Goal: Information Seeking & Learning: Learn about a topic

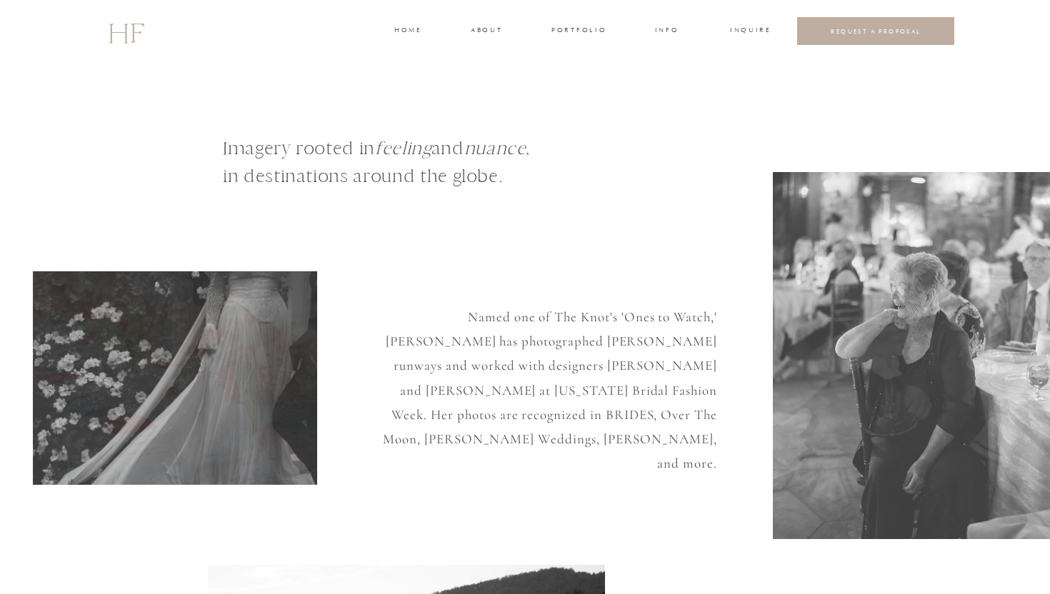
click at [572, 33] on h3 "portfolio" at bounding box center [578, 31] width 54 height 13
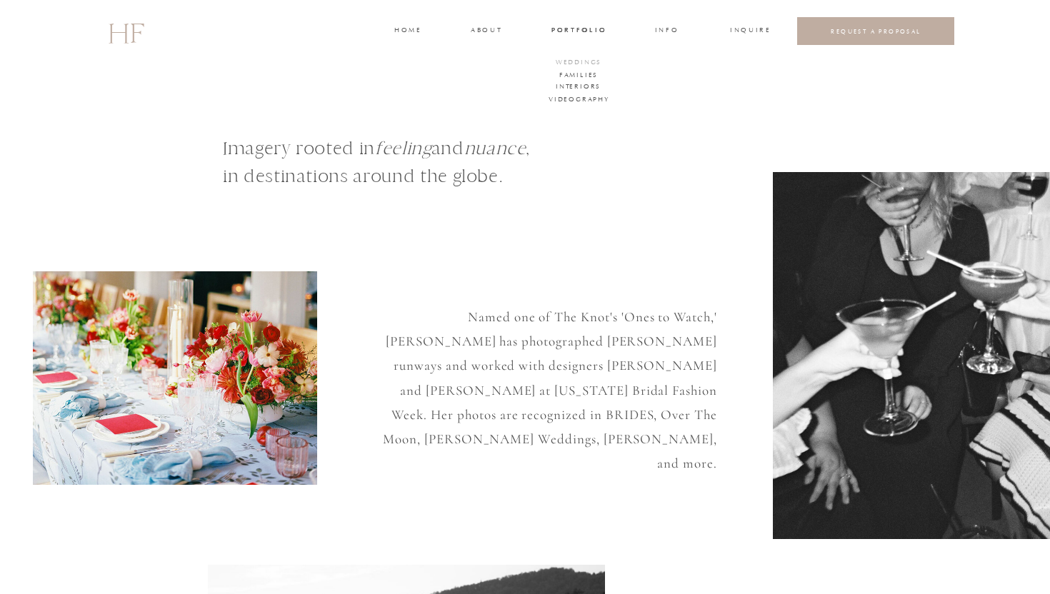
click at [580, 64] on h3 "WEDDINGS" at bounding box center [578, 63] width 50 height 13
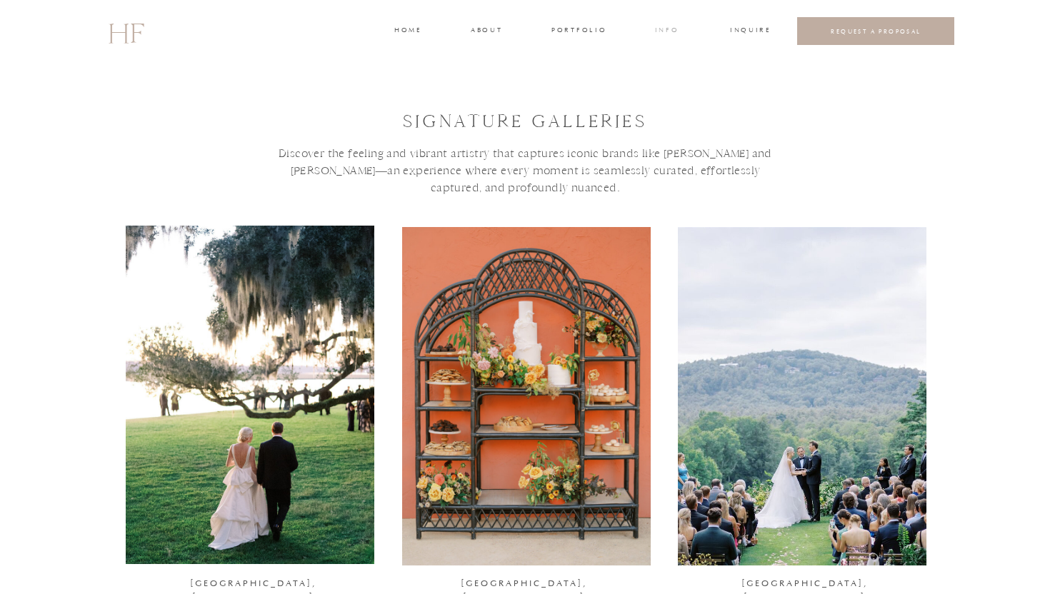
click at [663, 30] on h3 "INFO" at bounding box center [666, 31] width 26 height 13
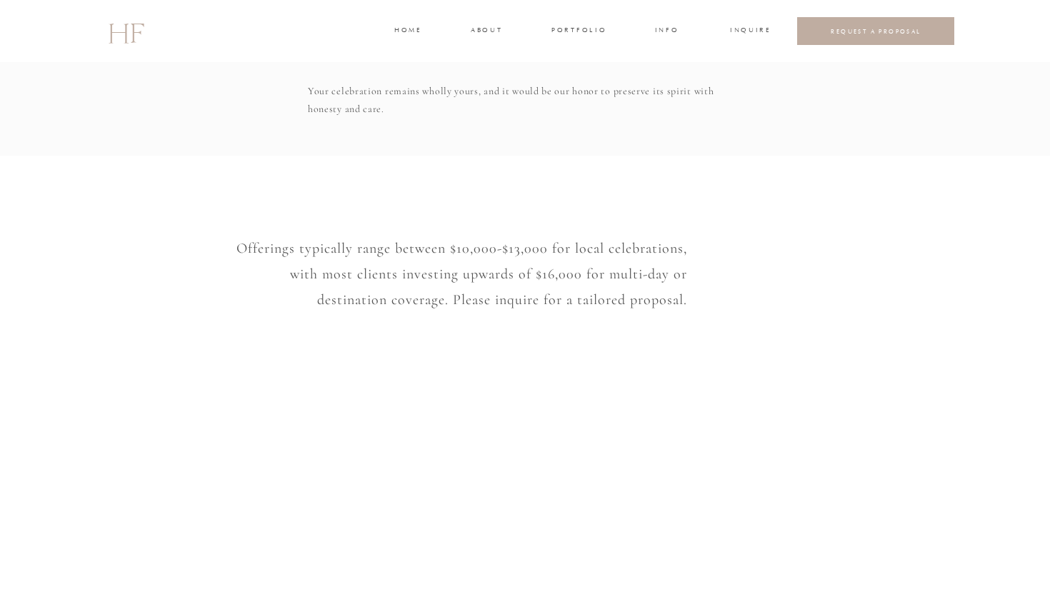
scroll to position [1075, 0]
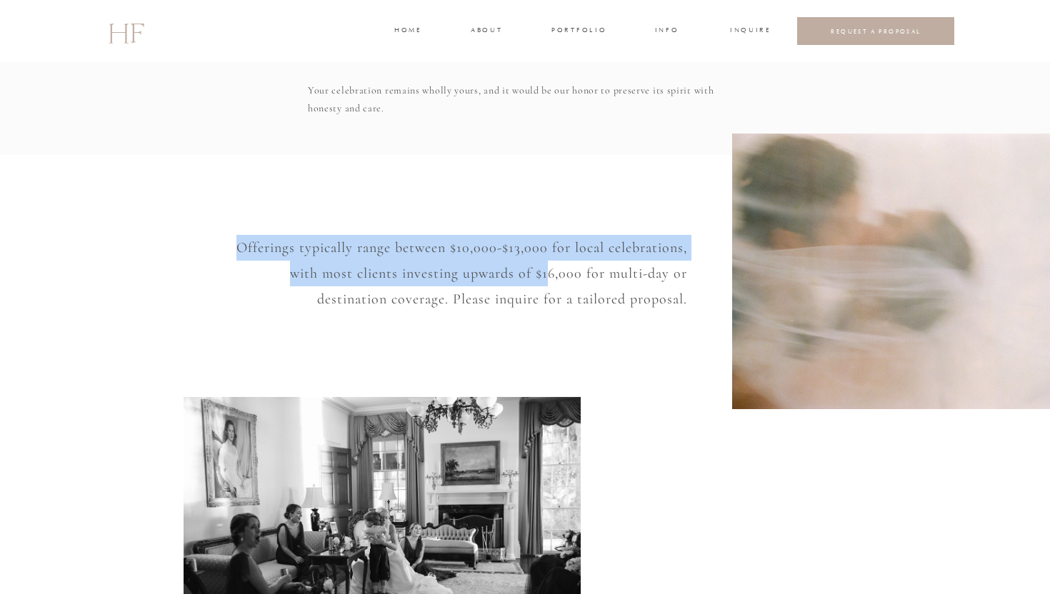
drag, startPoint x: 236, startPoint y: 246, endPoint x: 548, endPoint y: 265, distance: 312.6
click at [548, 265] on p "Offerings typically range between $10,000-$13,000 for local celebrations, with …" at bounding box center [457, 272] width 459 height 74
click at [569, 255] on p "Offerings typically range between $10,000-$13,000 for local celebrations, with …" at bounding box center [457, 272] width 459 height 74
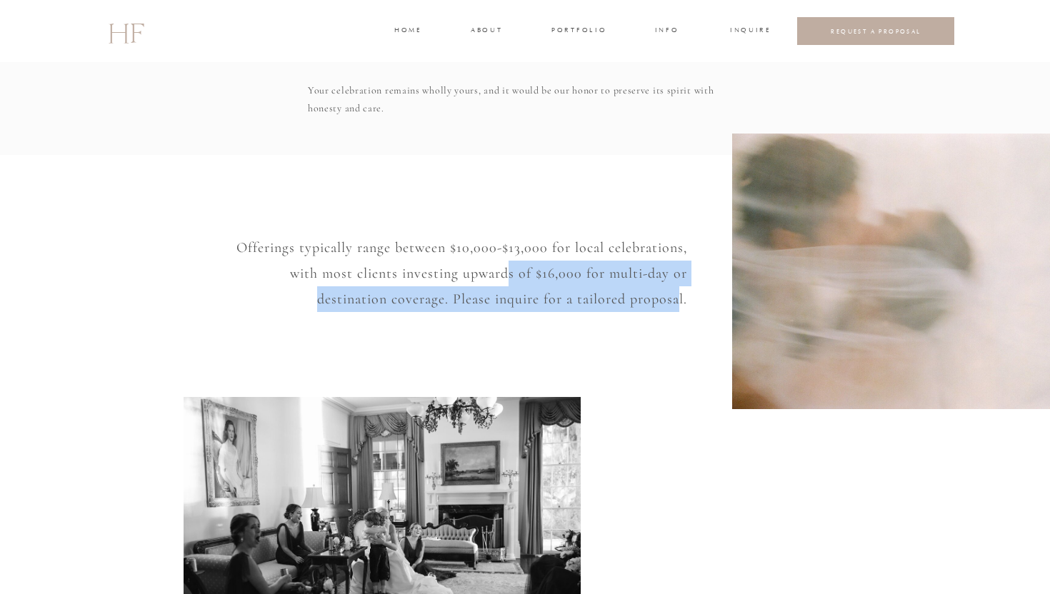
drag, startPoint x: 508, startPoint y: 273, endPoint x: 679, endPoint y: 288, distance: 172.1
click at [679, 288] on p "Offerings typically range between $10,000-$13,000 for local celebrations, with …" at bounding box center [457, 272] width 459 height 74
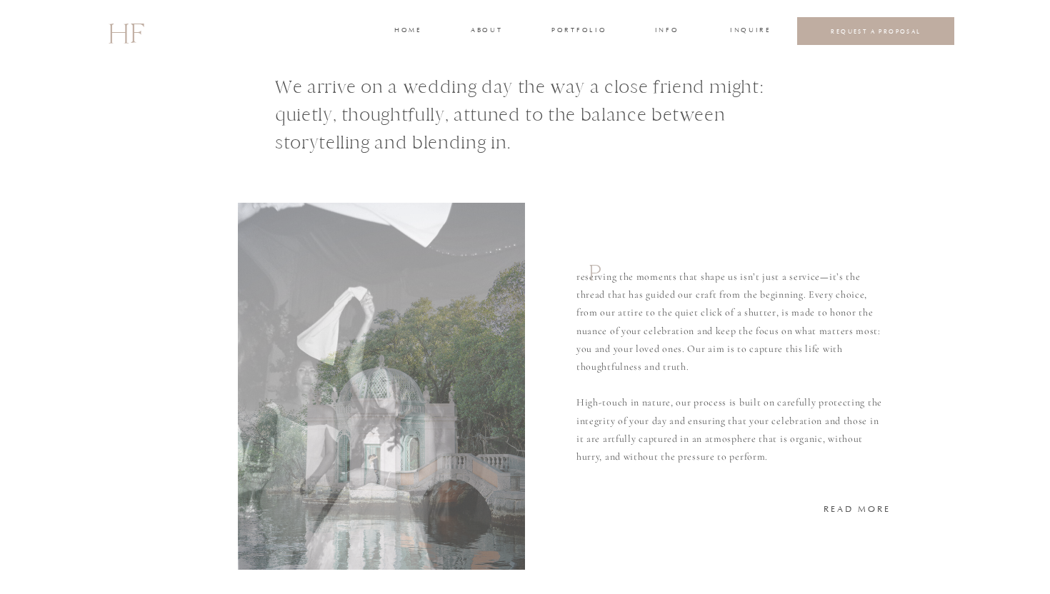
scroll to position [0, 0]
